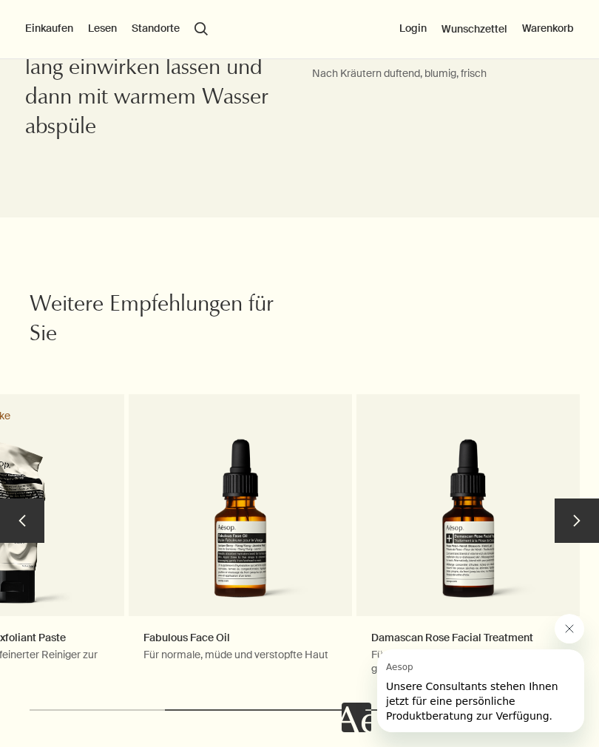
scroll to position [1900, 0]
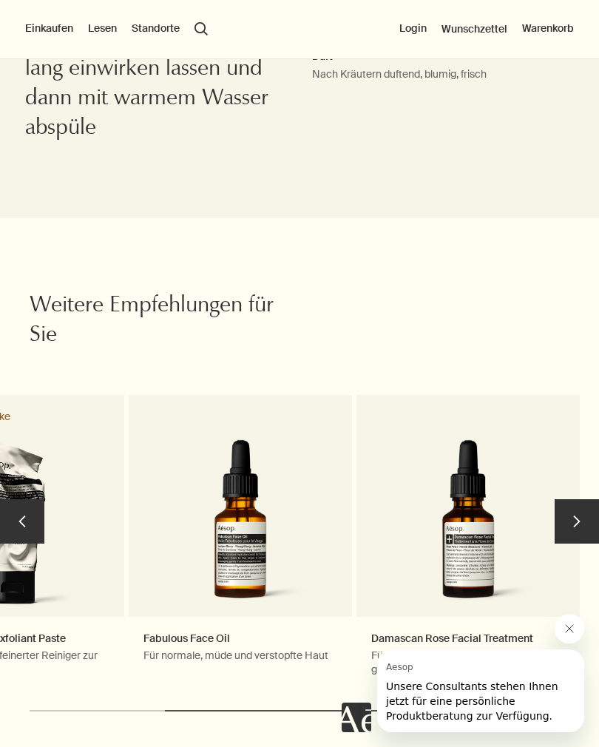
click at [232, 485] on link "Fabulous Face Oil Für normale, müde und verstopfte Haut" at bounding box center [240, 543] width 223 height 297
click at [204, 524] on link "Fabulous Face Oil Für normale, müde und verstopfte Haut" at bounding box center [240, 543] width 223 height 297
click at [195, 633] on link "Fabulous Face Oil Für normale, müde und verstopfte Haut" at bounding box center [240, 543] width 223 height 297
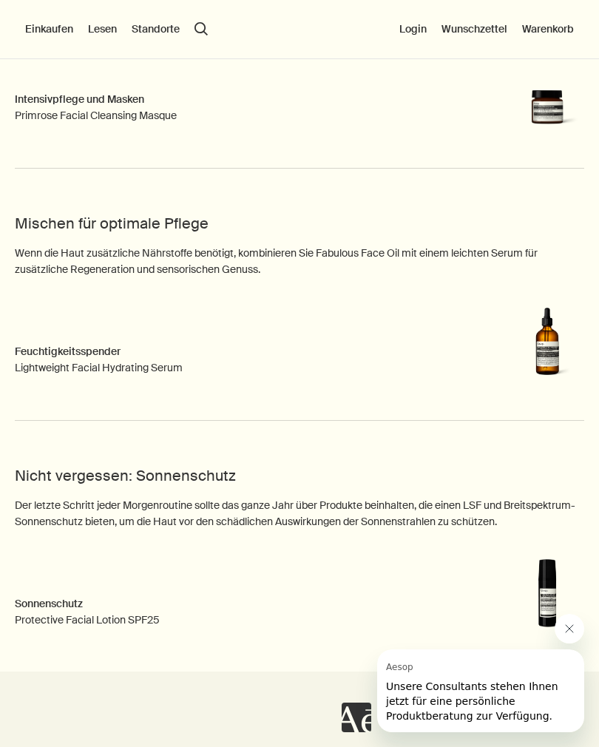
scroll to position [2177, 0]
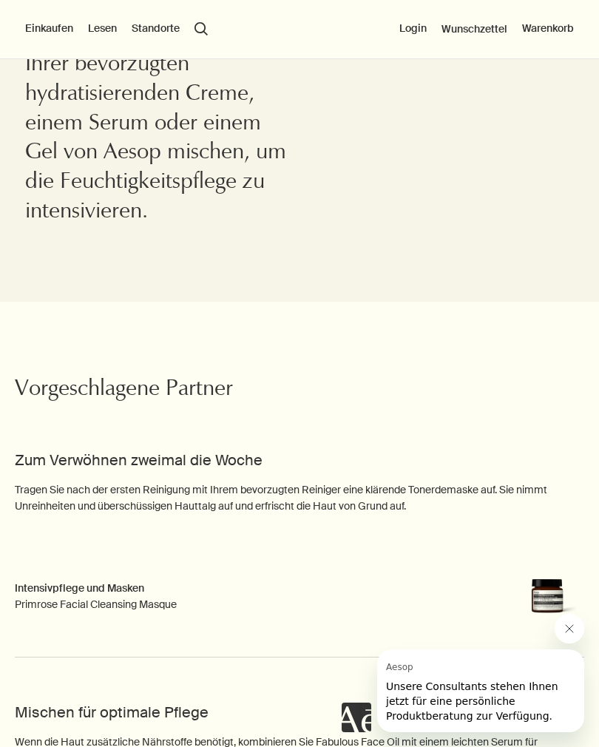
scroll to position [1688, 0]
